Goal: Transaction & Acquisition: Purchase product/service

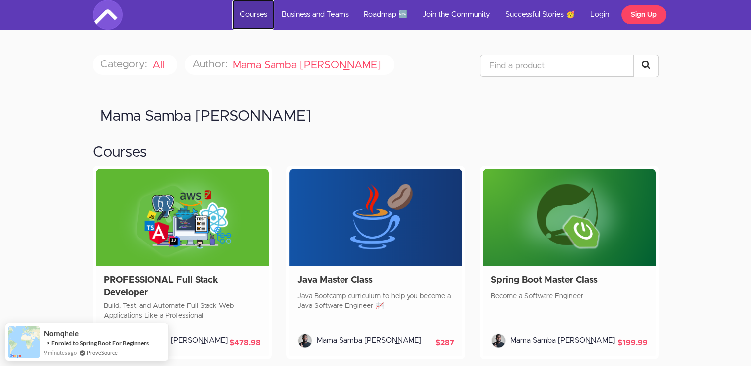
click at [258, 12] on link "Courses" at bounding box center [253, 15] width 42 height 30
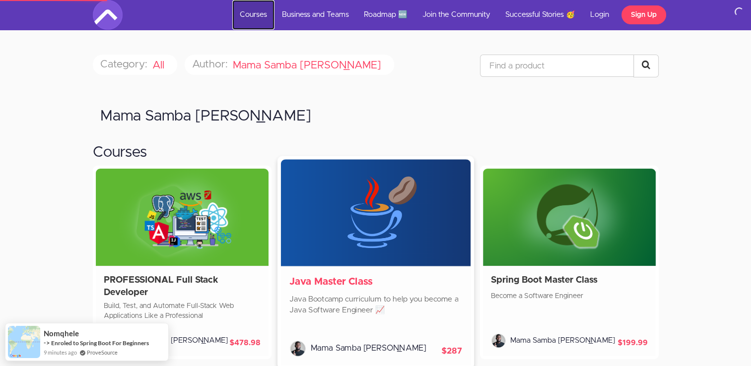
scroll to position [67, 0]
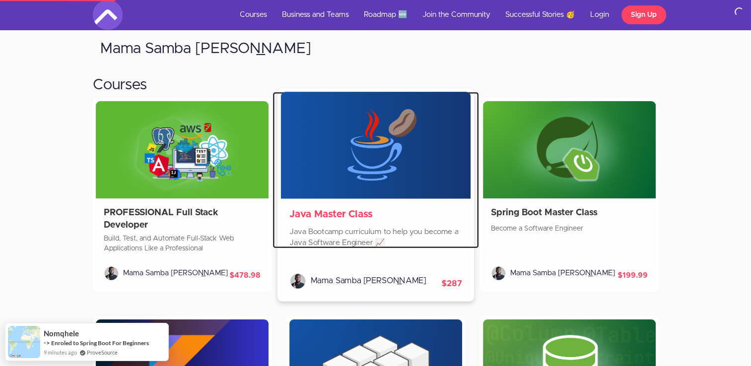
click at [359, 180] on img at bounding box center [375, 146] width 190 height 108
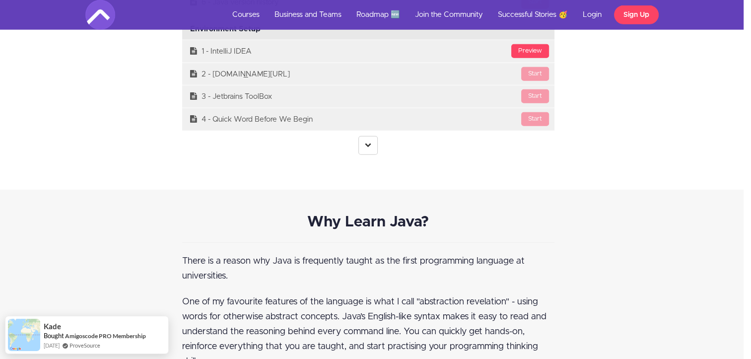
scroll to position [2822, 7]
click at [363, 142] on link at bounding box center [367, 144] width 19 height 19
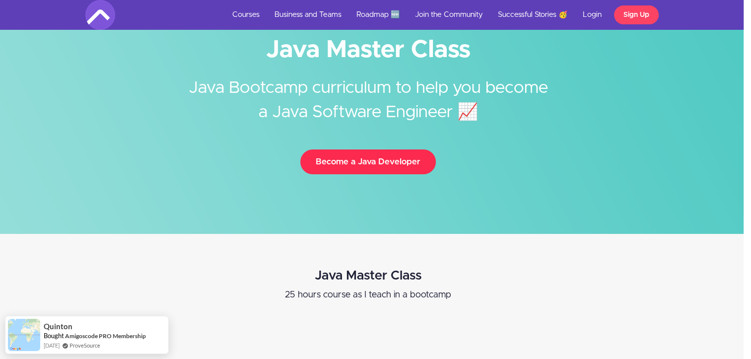
scroll to position [0, 7]
